Goal: Find specific page/section: Find specific page/section

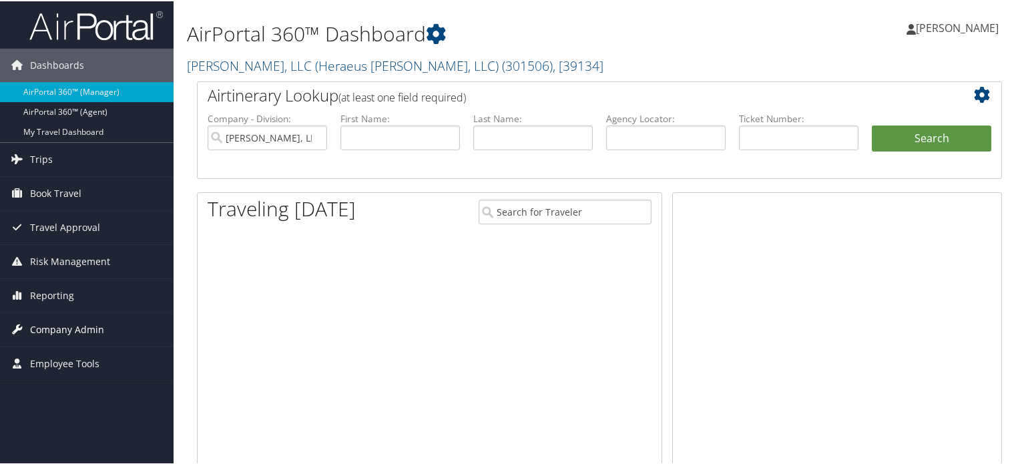
click at [69, 331] on span "Company Admin" at bounding box center [67, 328] width 74 height 33
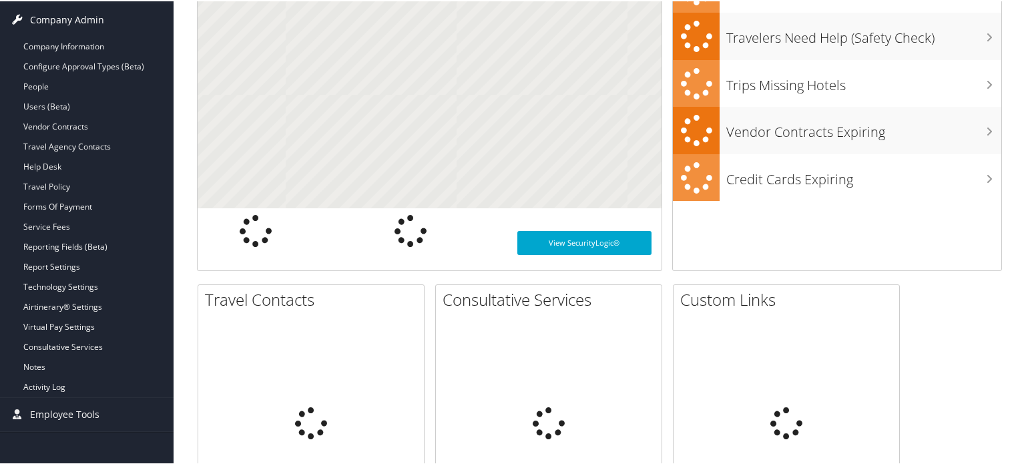
scroll to position [312, 0]
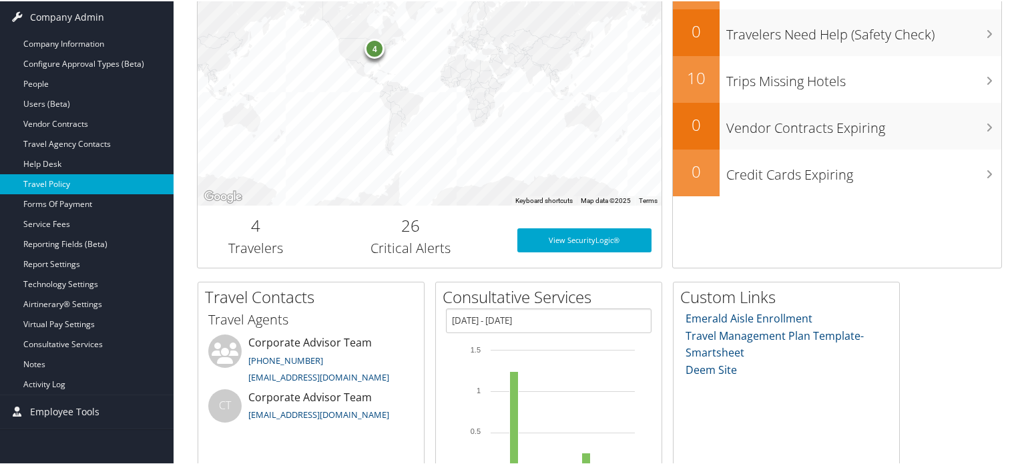
click at [51, 176] on link "Travel Policy" at bounding box center [86, 183] width 173 height 20
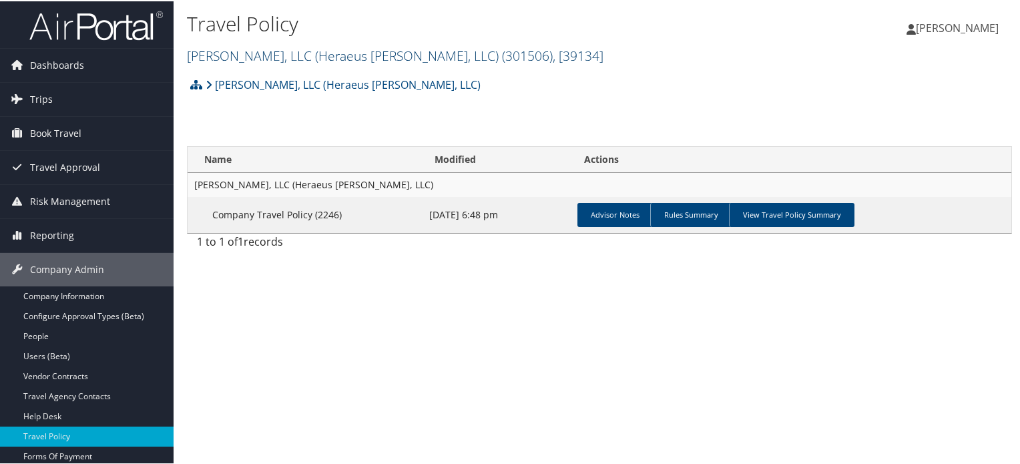
click at [223, 50] on link "[PERSON_NAME], LLC (Heraeus [PERSON_NAME], LLC) ( 301506 ) , [ 39134 ]" at bounding box center [395, 54] width 416 height 18
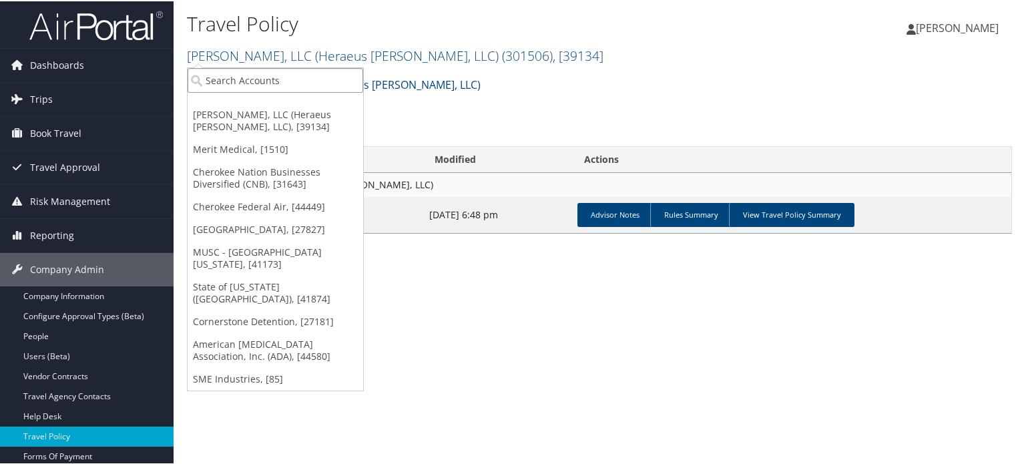
click at [235, 81] on input "search" at bounding box center [275, 79] width 175 height 25
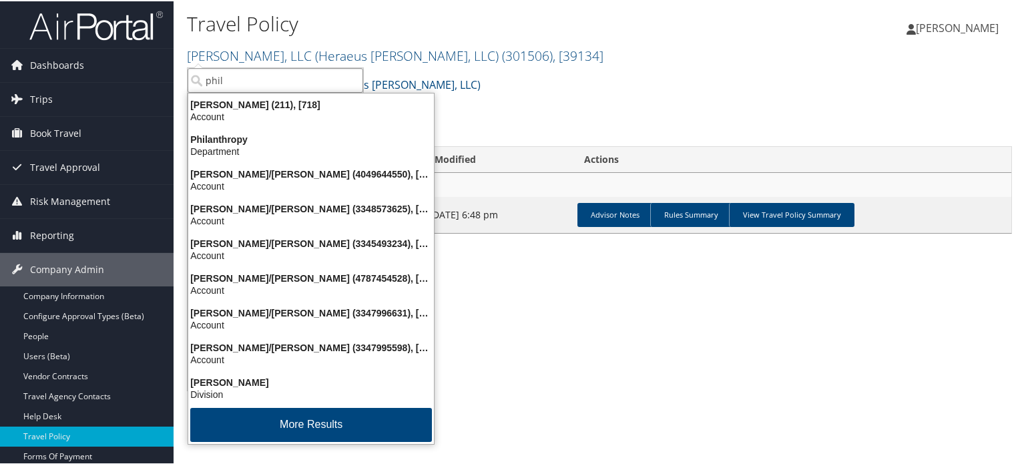
type input "phil"
